Goal: Task Accomplishment & Management: Use online tool/utility

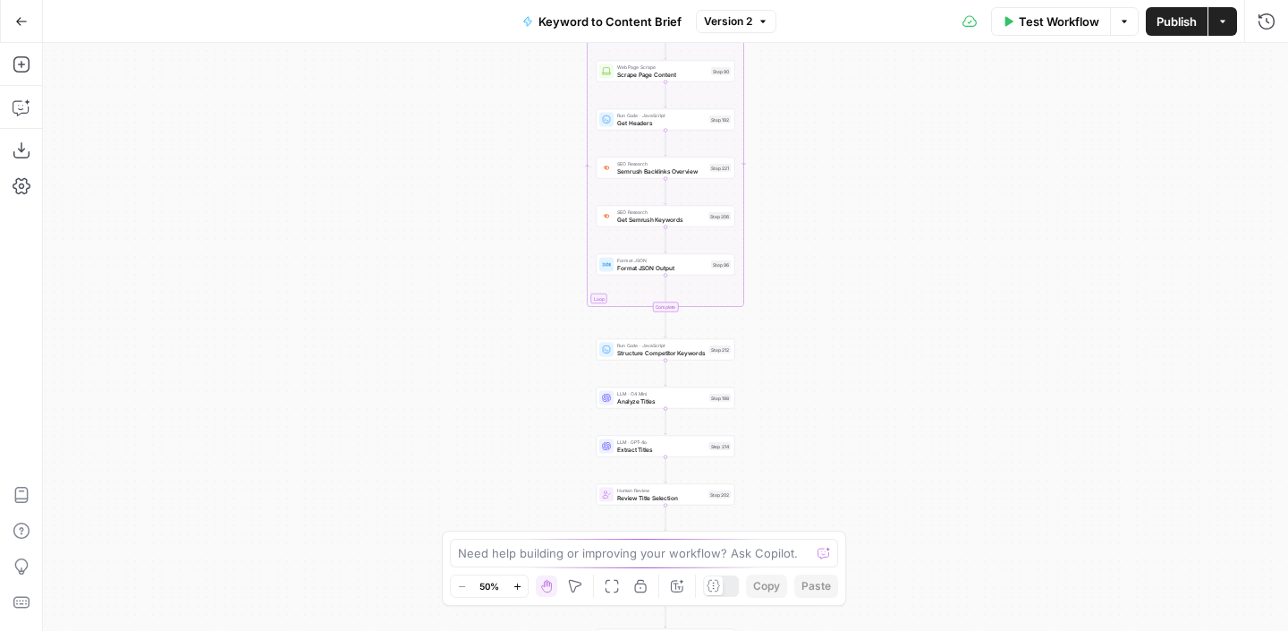
click at [18, 23] on icon "button" at bounding box center [21, 21] width 13 height 13
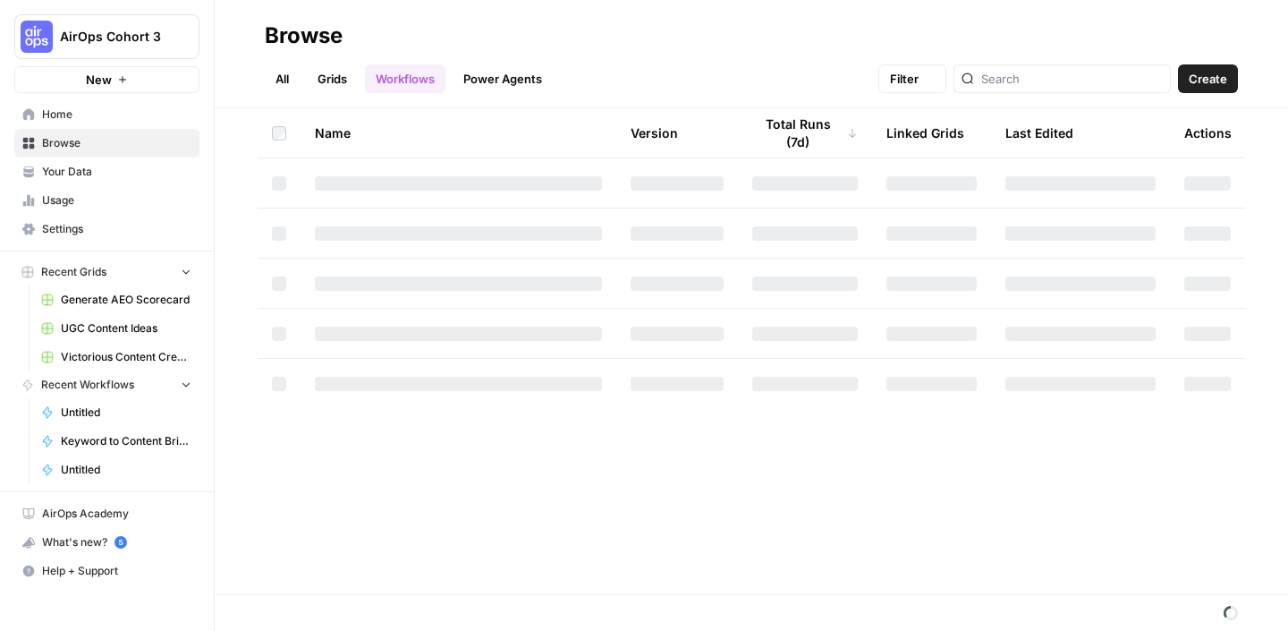
click at [122, 36] on span "AirOps Cohort 3" at bounding box center [114, 37] width 108 height 18
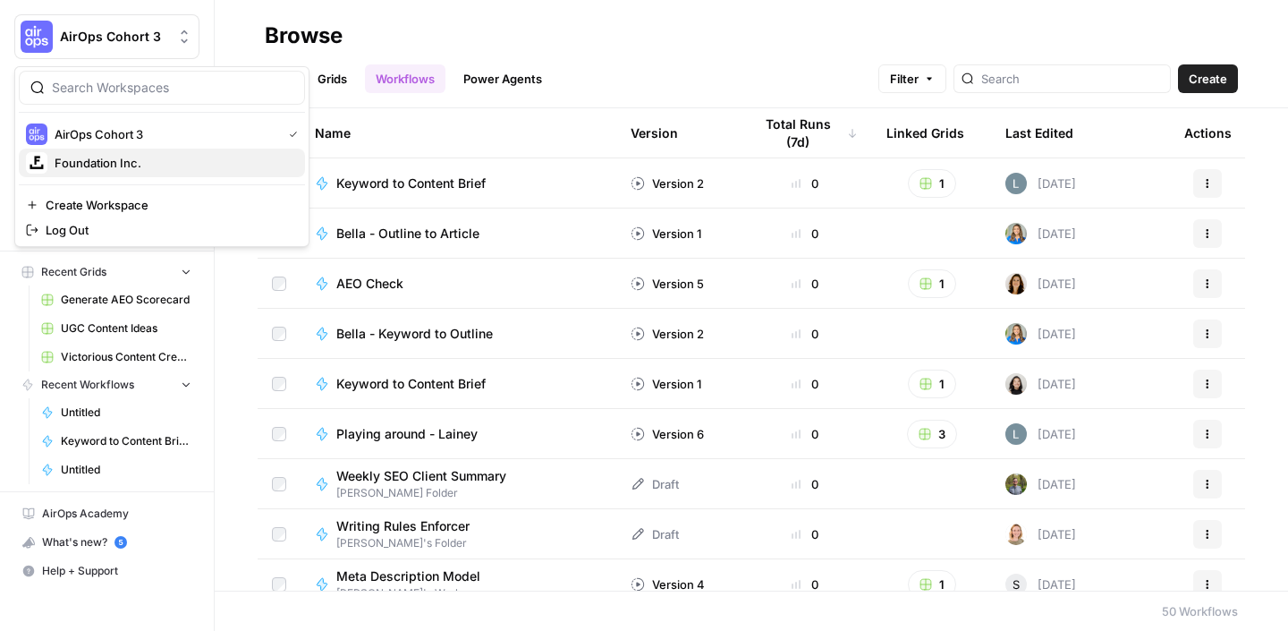
click at [130, 158] on span "Foundation Inc." at bounding box center [173, 163] width 236 height 18
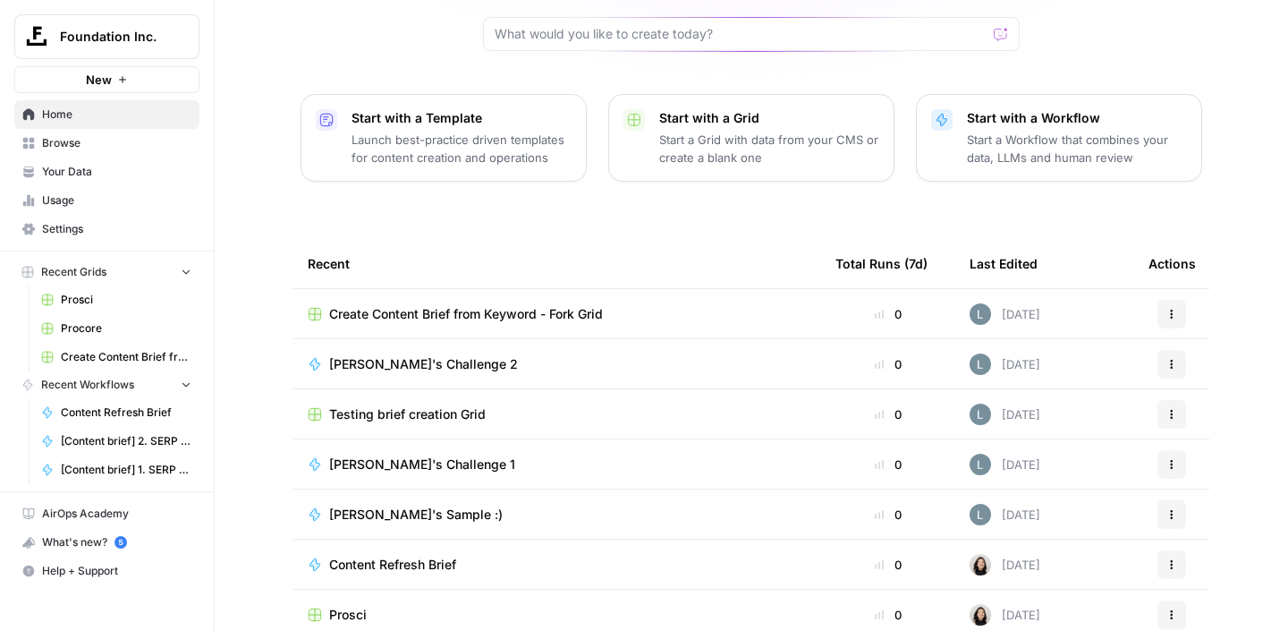
scroll to position [192, 0]
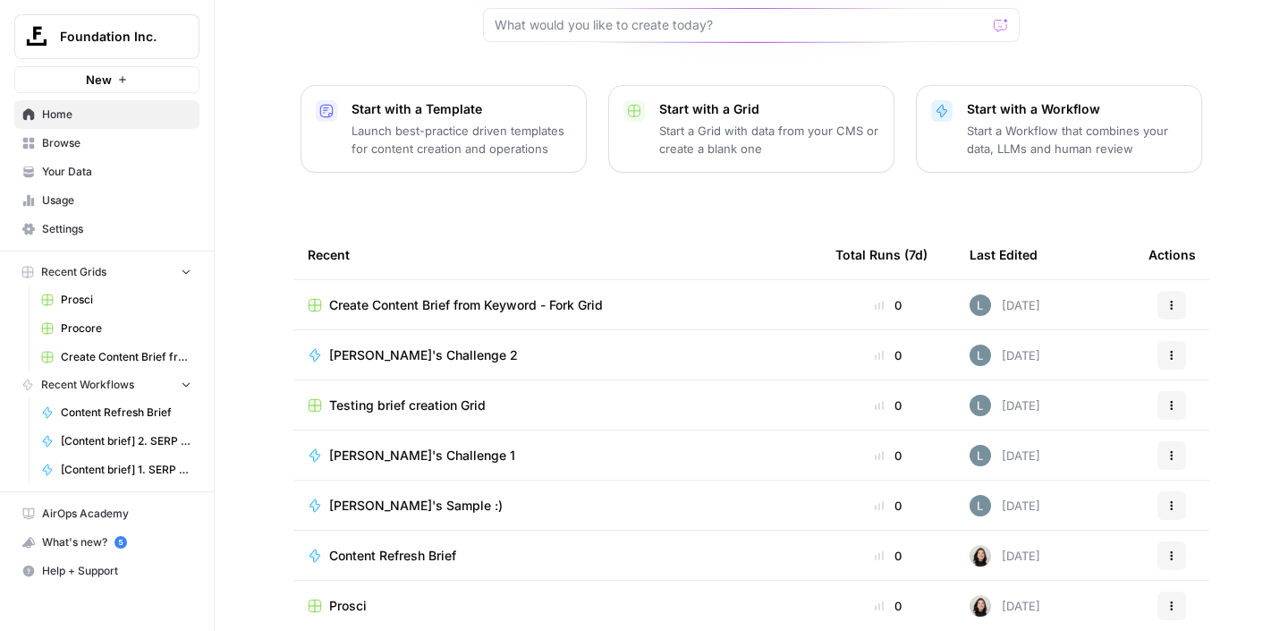
click at [407, 546] on span "Content Refresh Brief" at bounding box center [392, 555] width 127 height 18
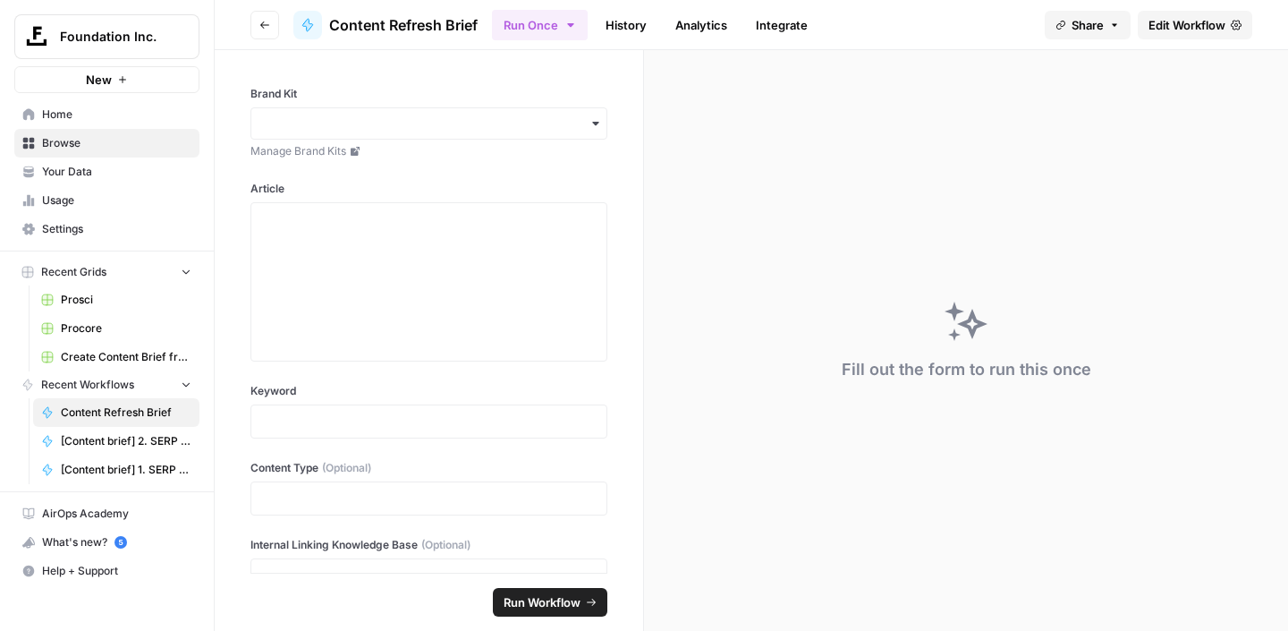
click at [265, 21] on icon "button" at bounding box center [264, 25] width 11 height 11
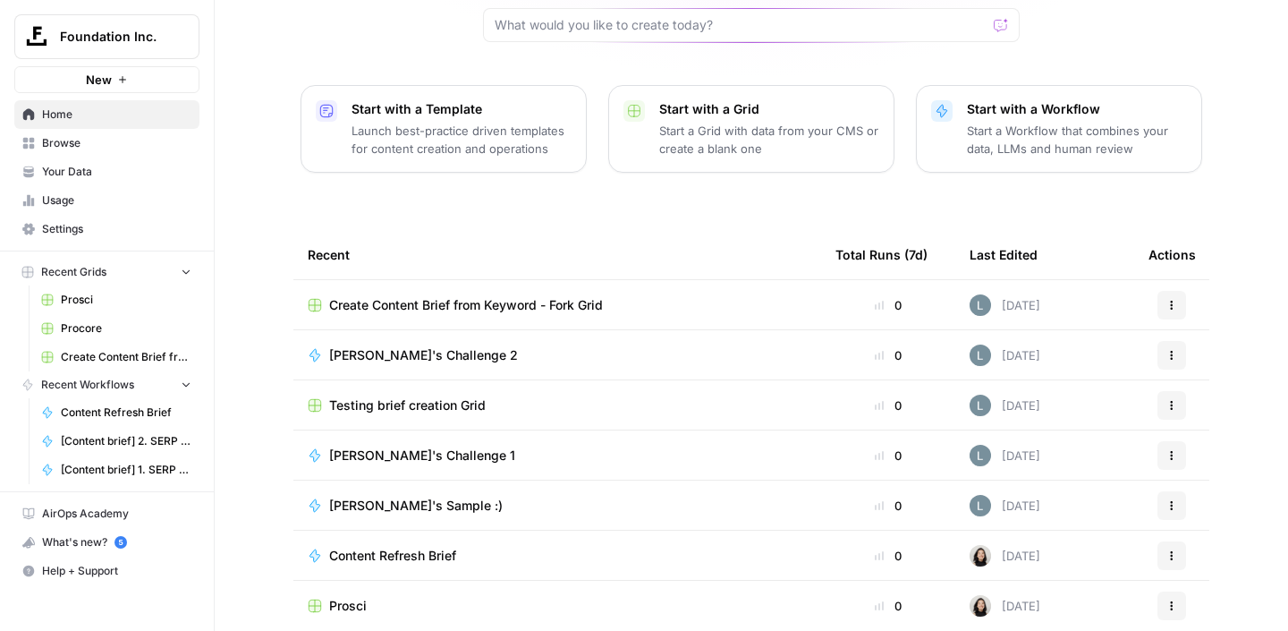
scroll to position [190, 0]
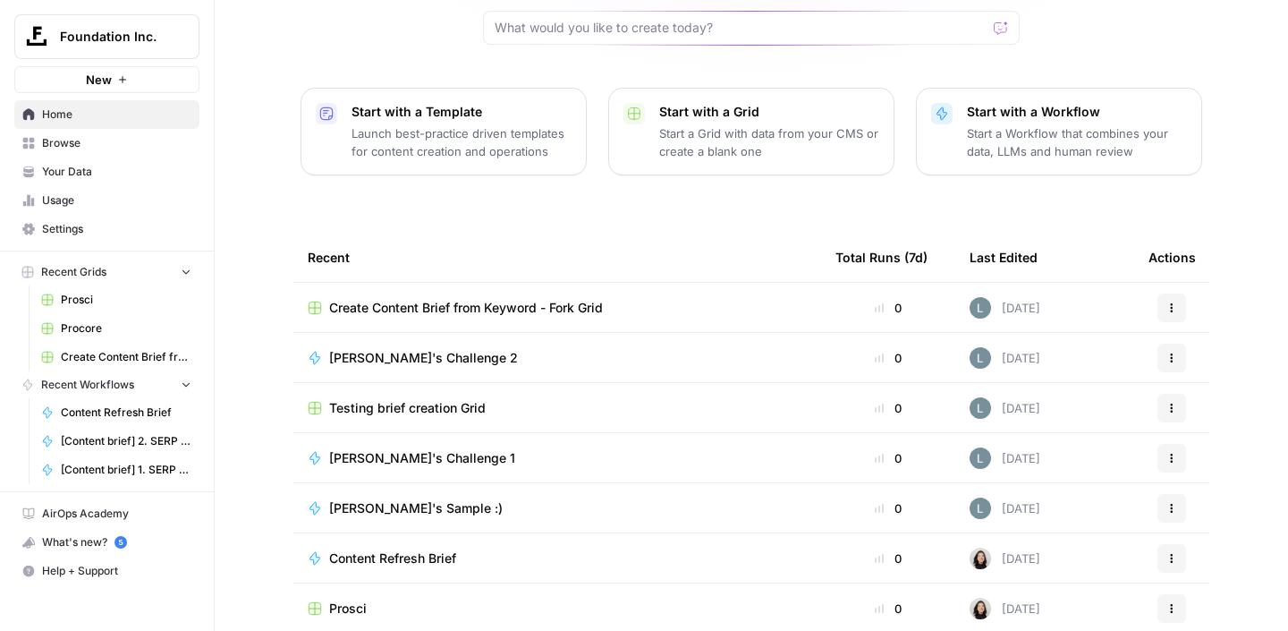
click at [485, 299] on span "Create Content Brief from Keyword - Fork Grid" at bounding box center [466, 308] width 274 height 18
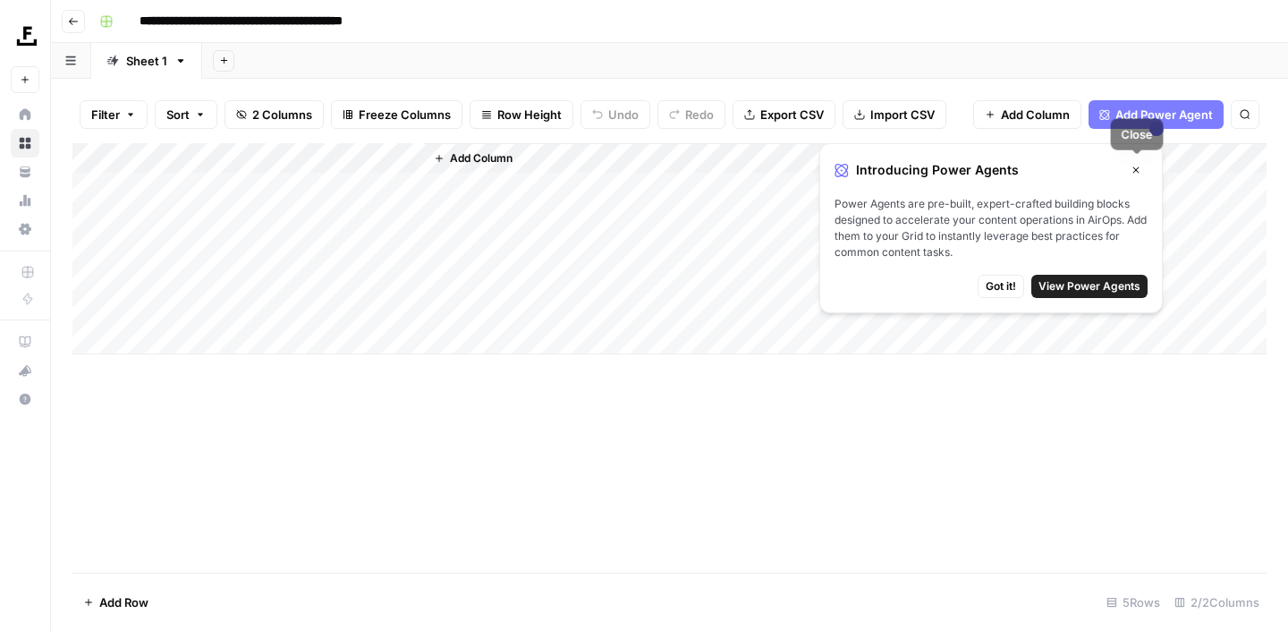
click at [1142, 173] on button "Close" at bounding box center [1135, 169] width 23 height 23
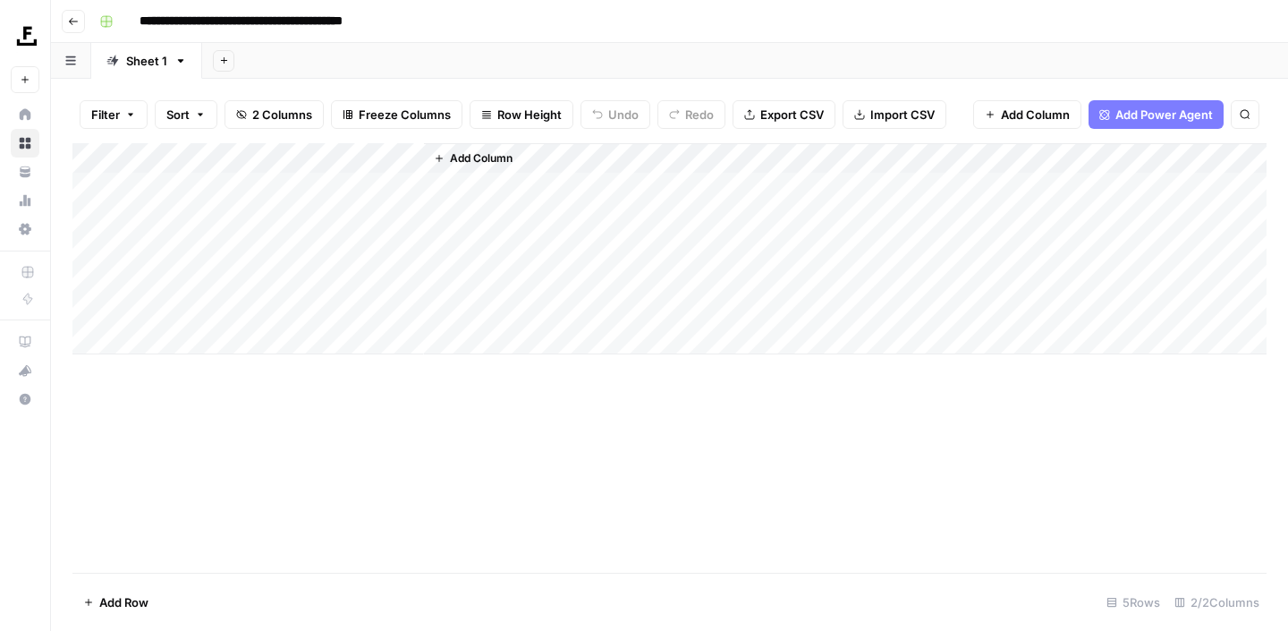
click at [71, 21] on icon "button" at bounding box center [73, 21] width 11 height 11
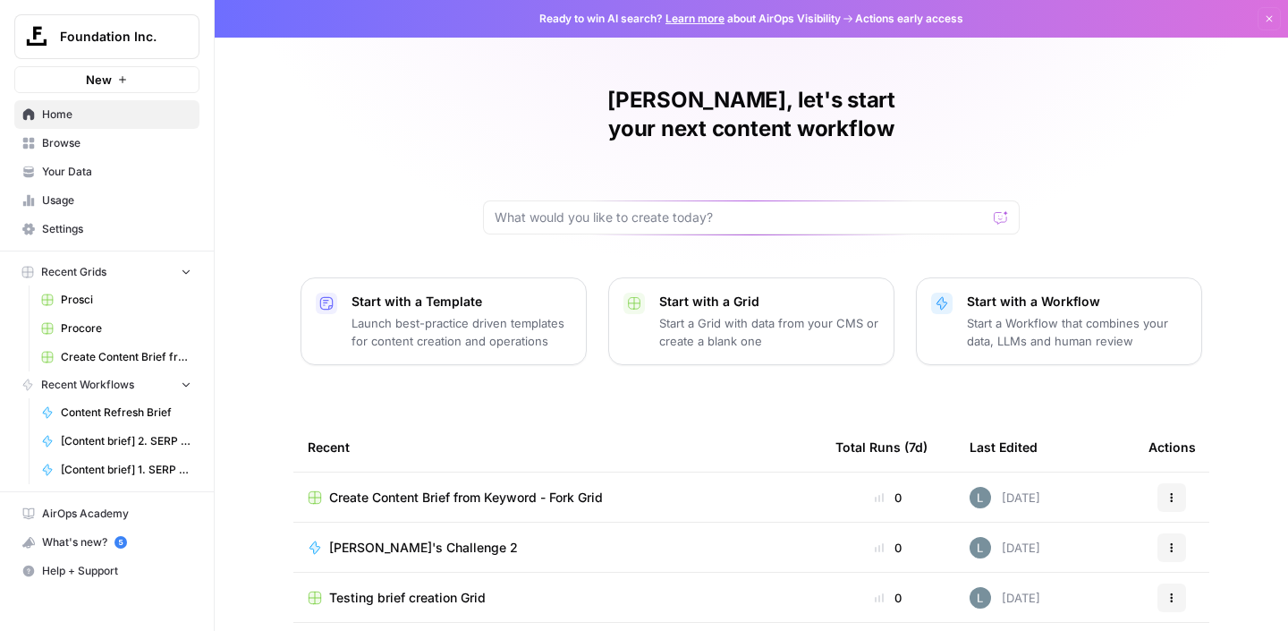
click at [49, 148] on span "Browse" at bounding box center [116, 143] width 149 height 16
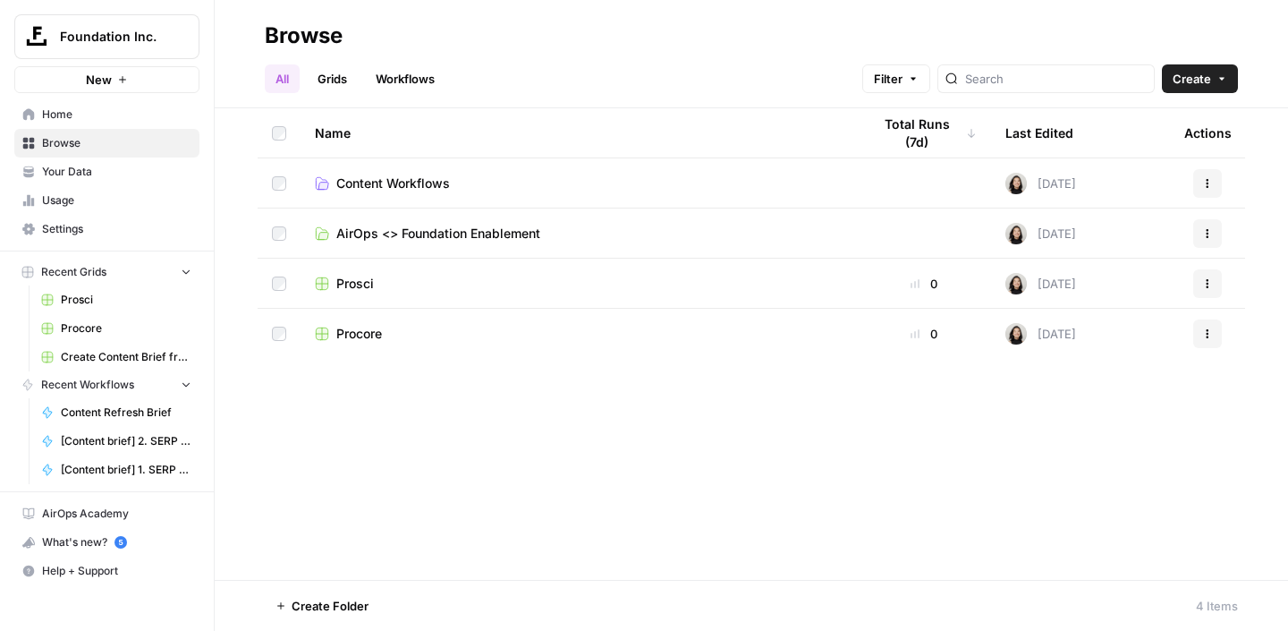
click at [425, 185] on span "Content Workflows" at bounding box center [393, 183] width 114 height 18
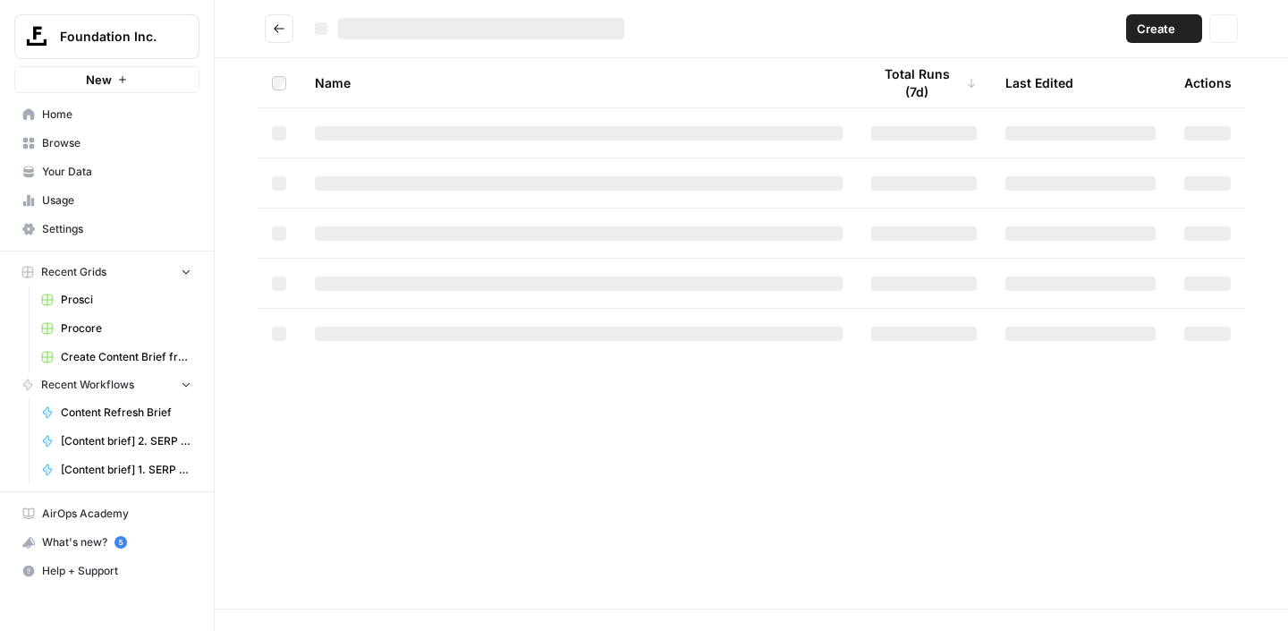
click at [425, 185] on div at bounding box center [579, 183] width 528 height 14
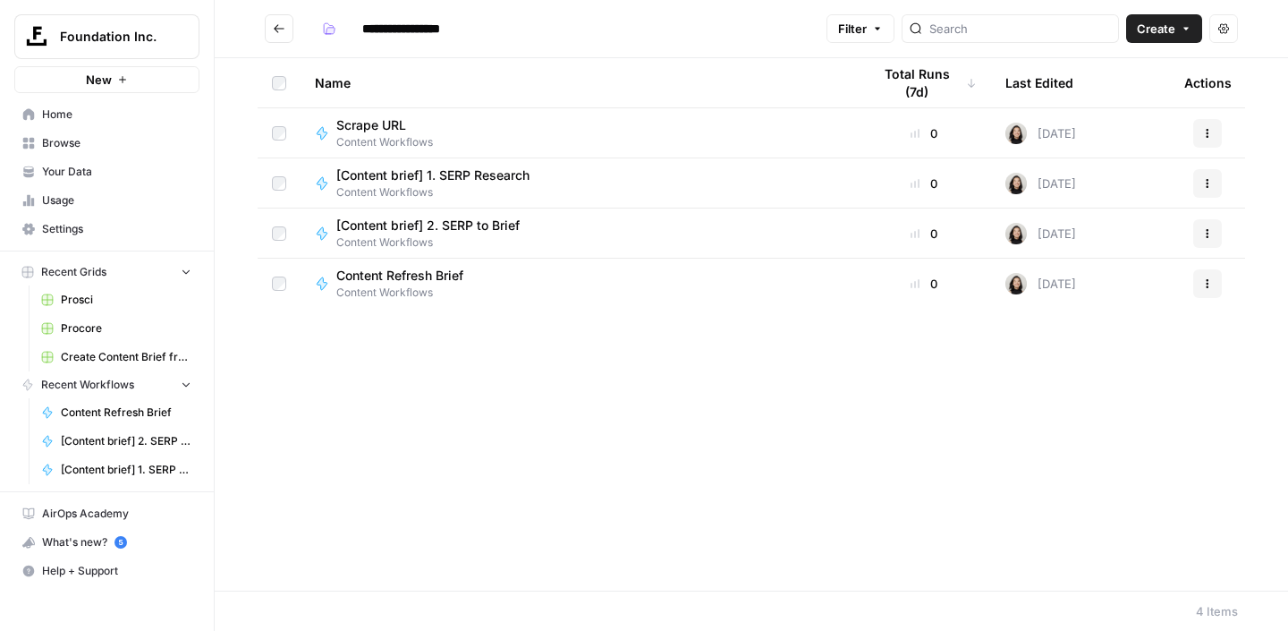
click at [279, 34] on icon "Go back" at bounding box center [279, 28] width 13 height 13
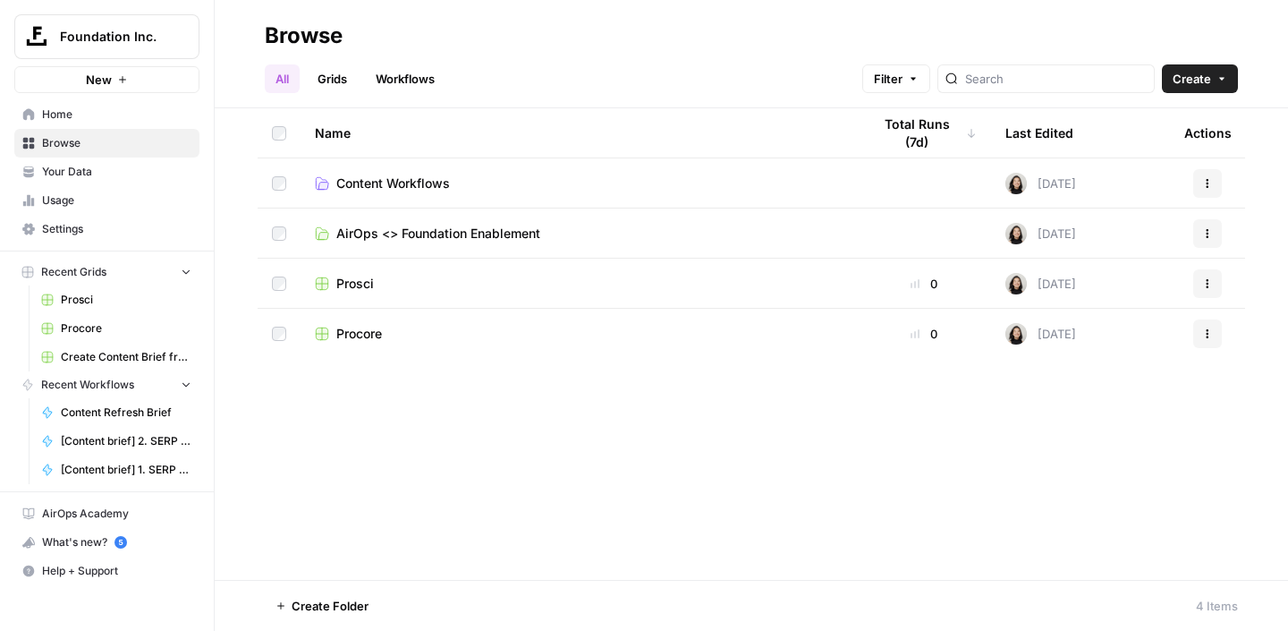
click at [407, 237] on span "AirOps <> Foundation Enablement" at bounding box center [438, 233] width 204 height 18
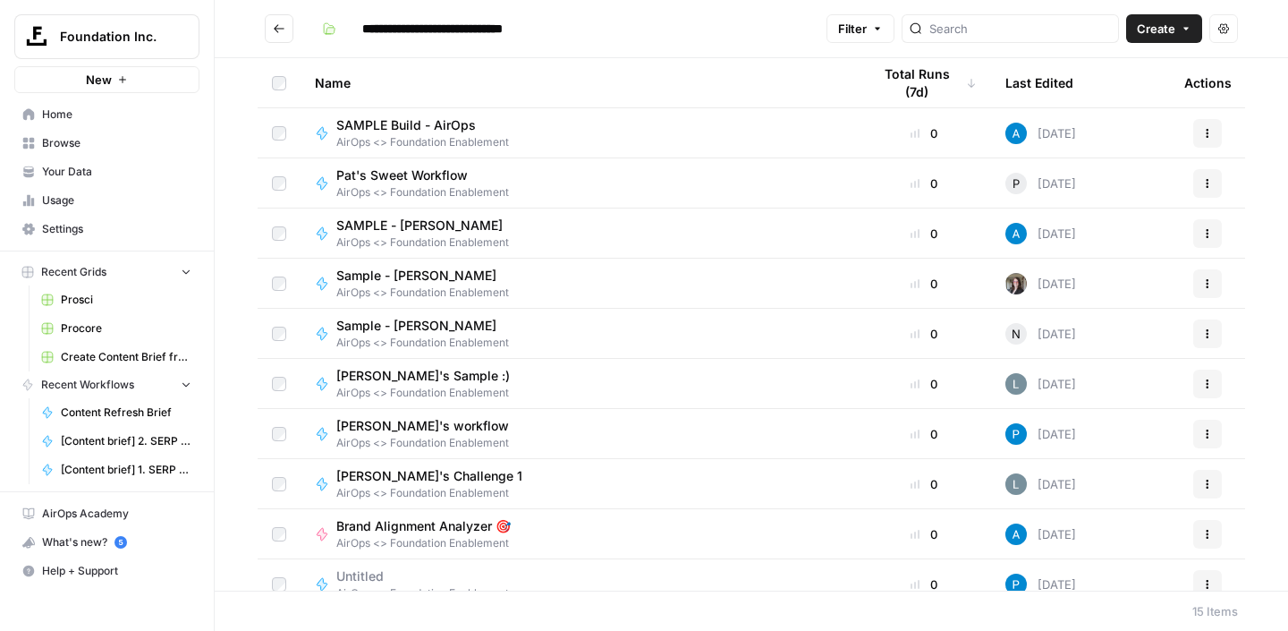
click at [275, 29] on icon "Go back" at bounding box center [279, 28] width 11 height 8
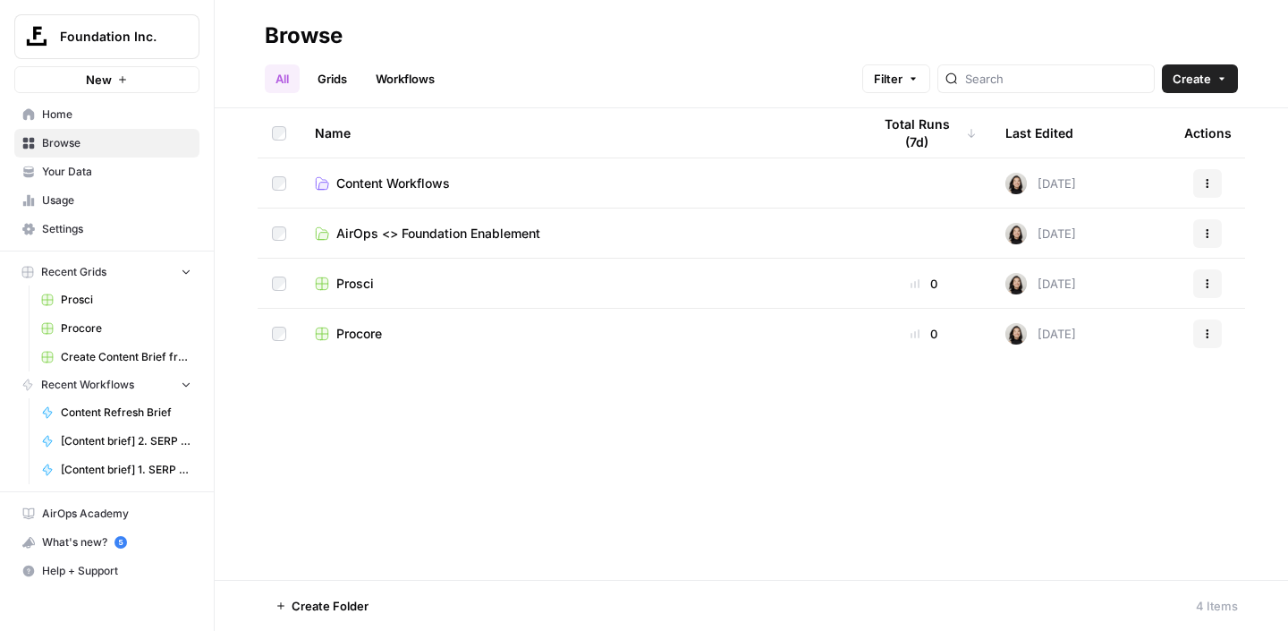
click at [419, 179] on span "Content Workflows" at bounding box center [393, 183] width 114 height 18
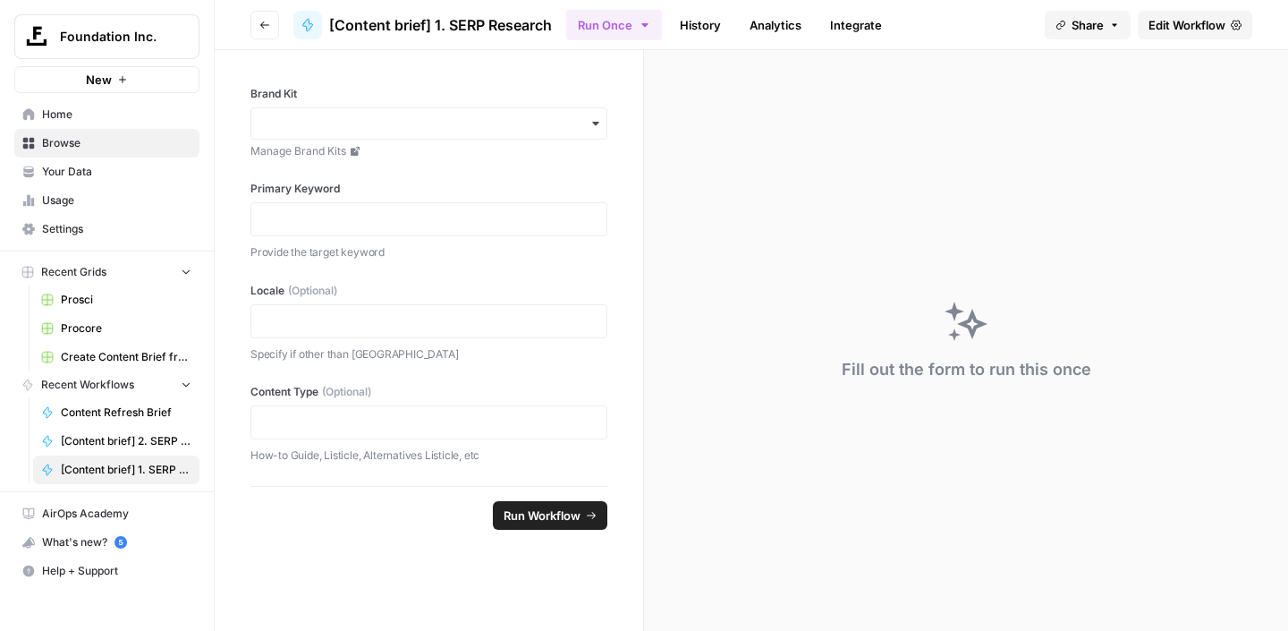
click at [266, 29] on icon "button" at bounding box center [264, 25] width 11 height 11
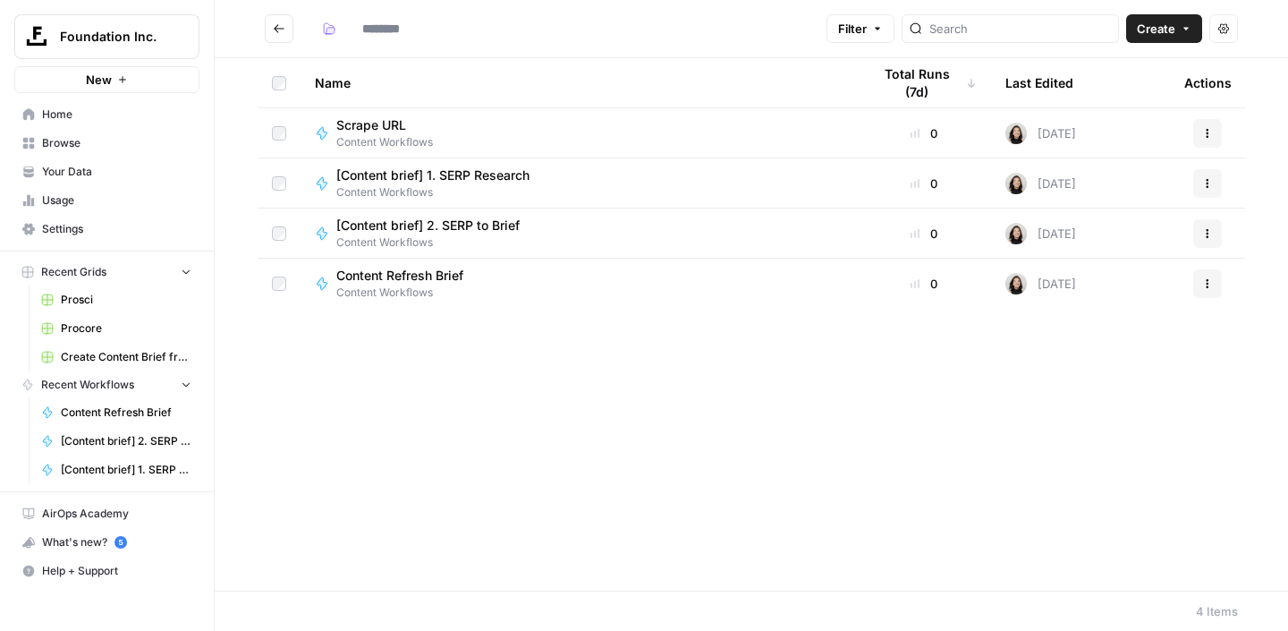
click at [396, 292] on span "Content Workflows" at bounding box center [406, 292] width 141 height 16
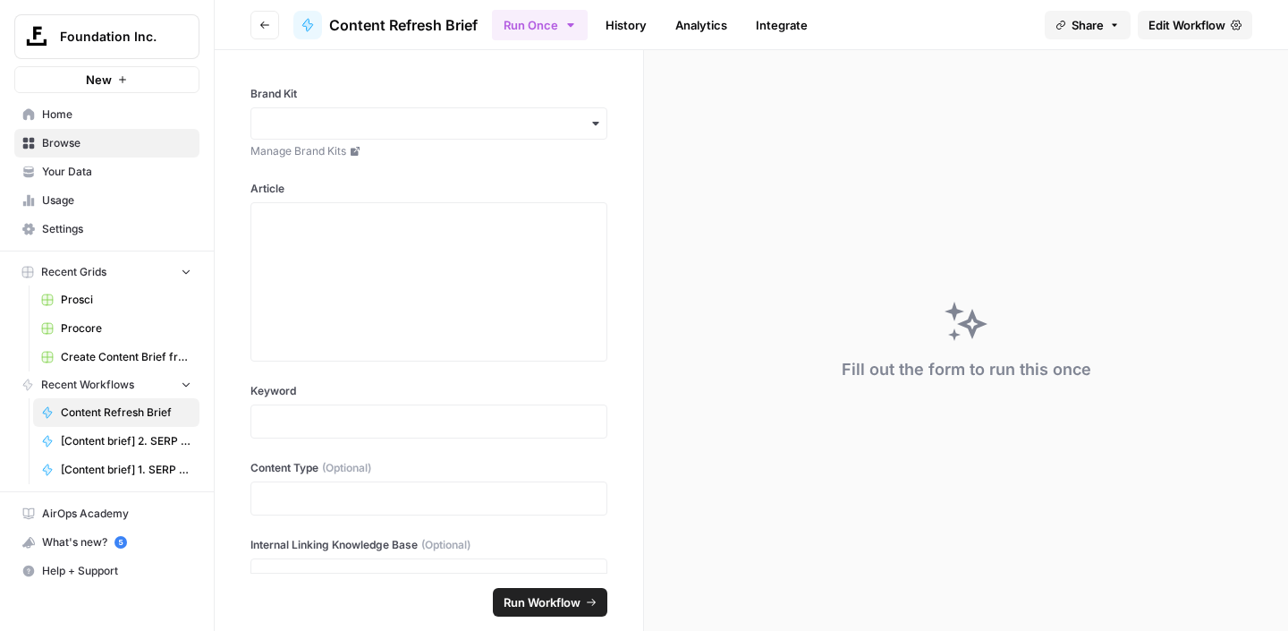
click at [559, 589] on button "Run Workflow" at bounding box center [550, 602] width 114 height 29
